Goal: Task Accomplishment & Management: Manage account settings

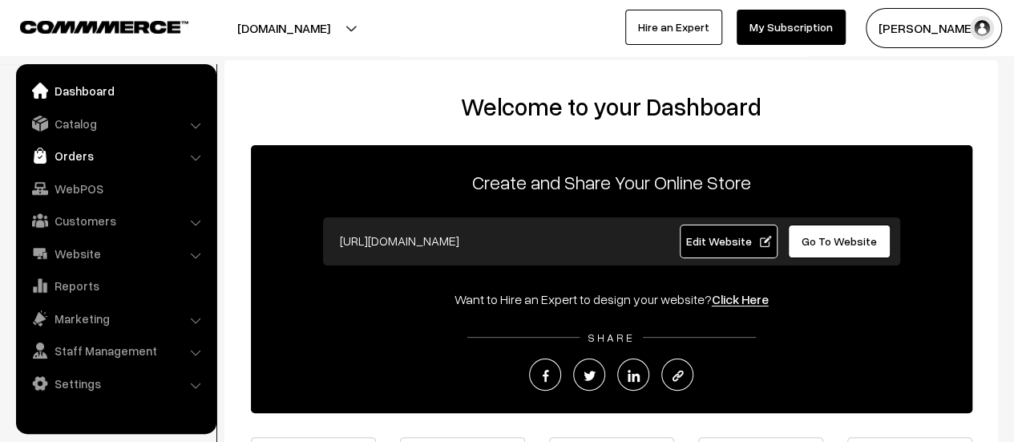
click at [61, 162] on link "Orders" at bounding box center [115, 155] width 191 height 29
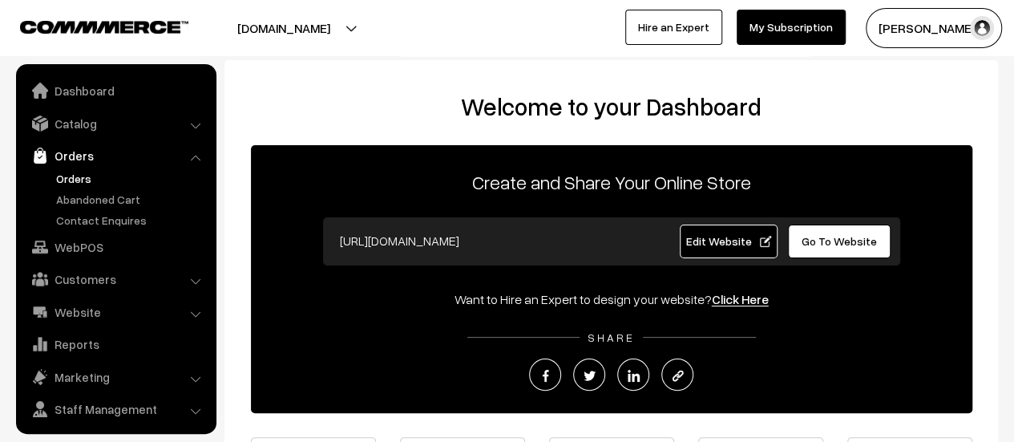
click at [77, 175] on link "Orders" at bounding box center [131, 178] width 159 height 17
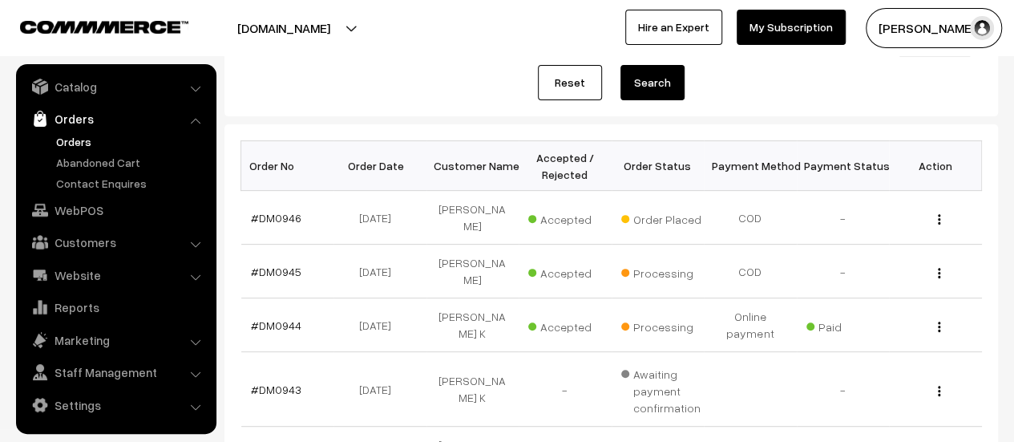
scroll to position [192, 0]
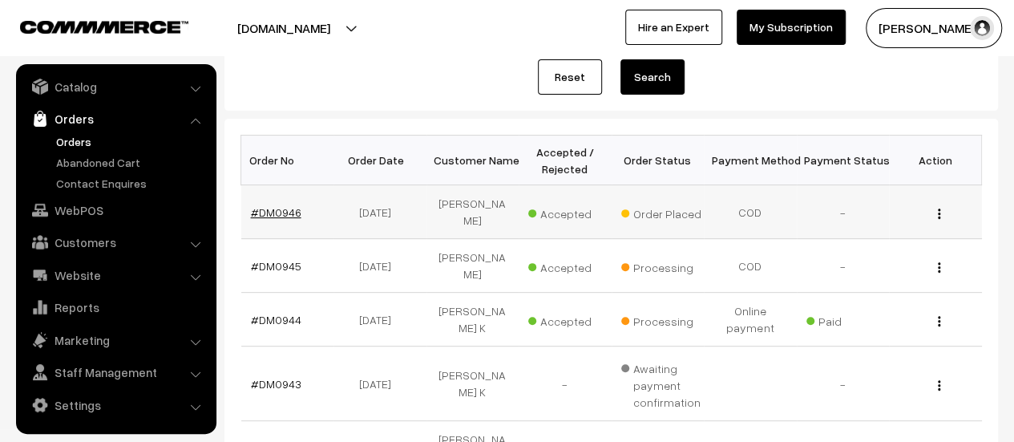
click at [277, 208] on link "#DM0946" at bounding box center [276, 212] width 50 height 14
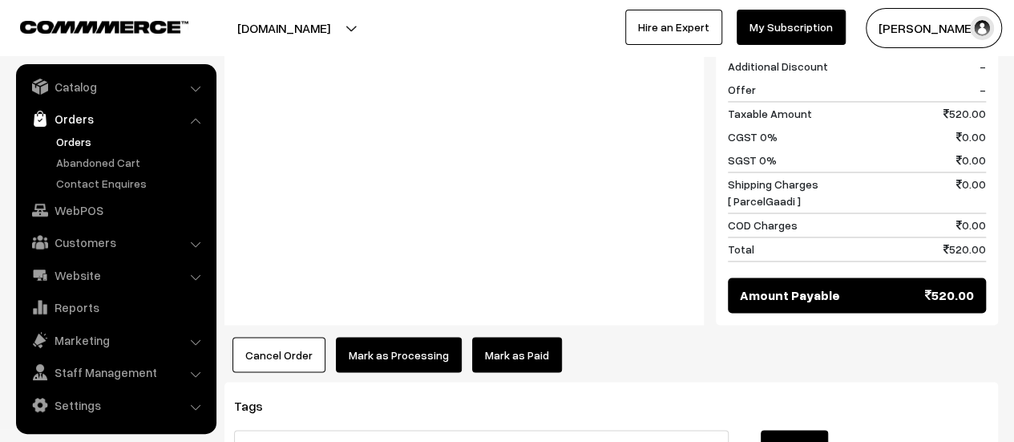
scroll to position [1187, 0]
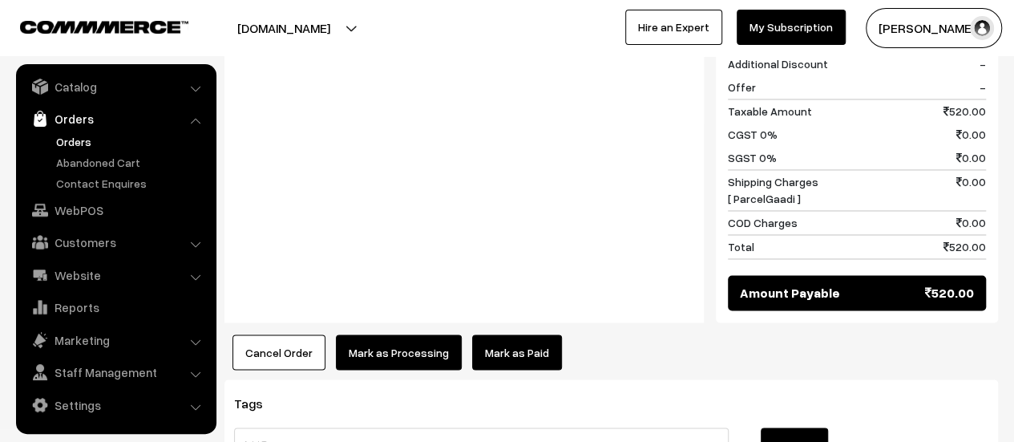
click at [401, 334] on button "Mark as Processing" at bounding box center [399, 351] width 126 height 35
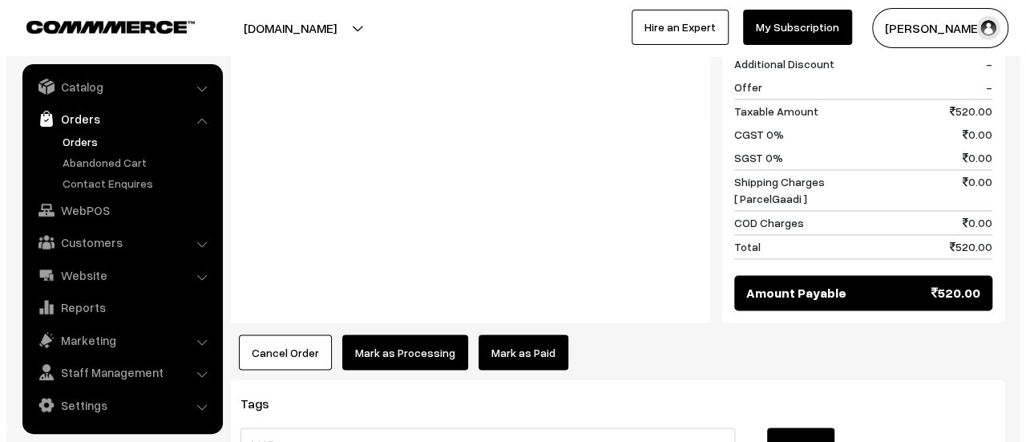
scroll to position [1188, 0]
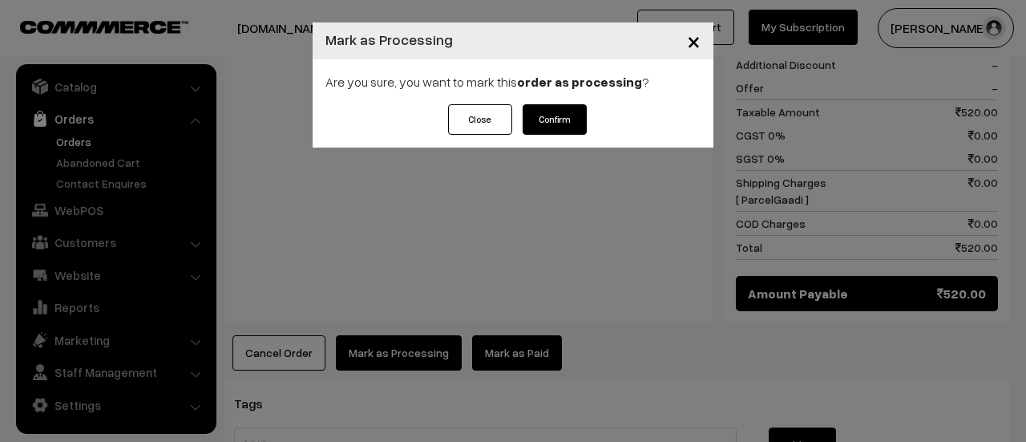
click at [555, 115] on button "Confirm" at bounding box center [554, 119] width 64 height 30
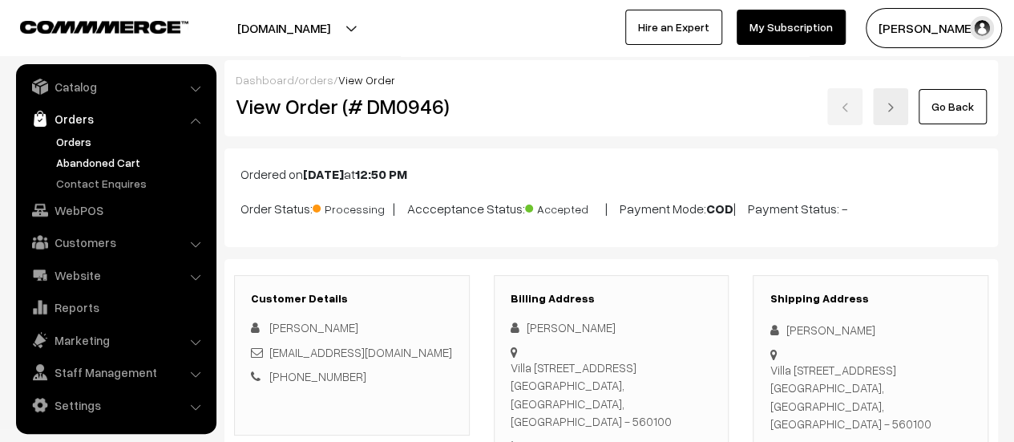
click at [80, 155] on link "Abandoned Cart" at bounding box center [131, 162] width 159 height 17
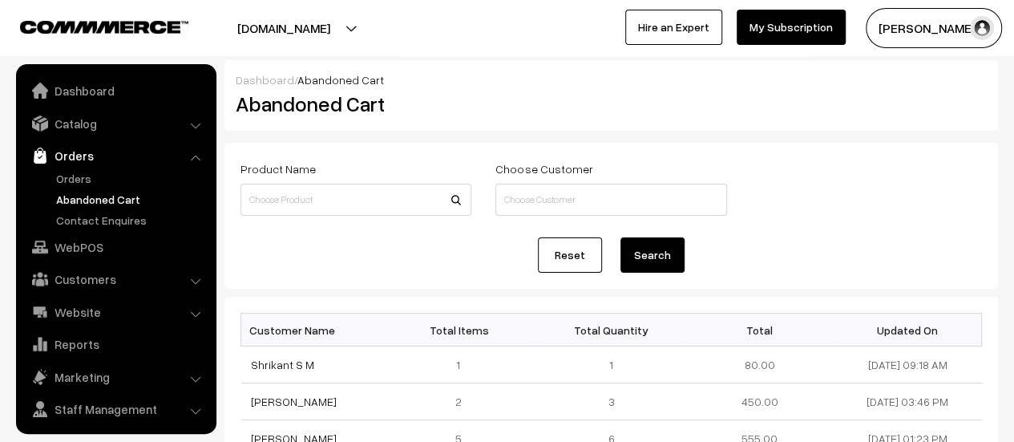
scroll to position [37, 0]
